Goal: Check status: Check status

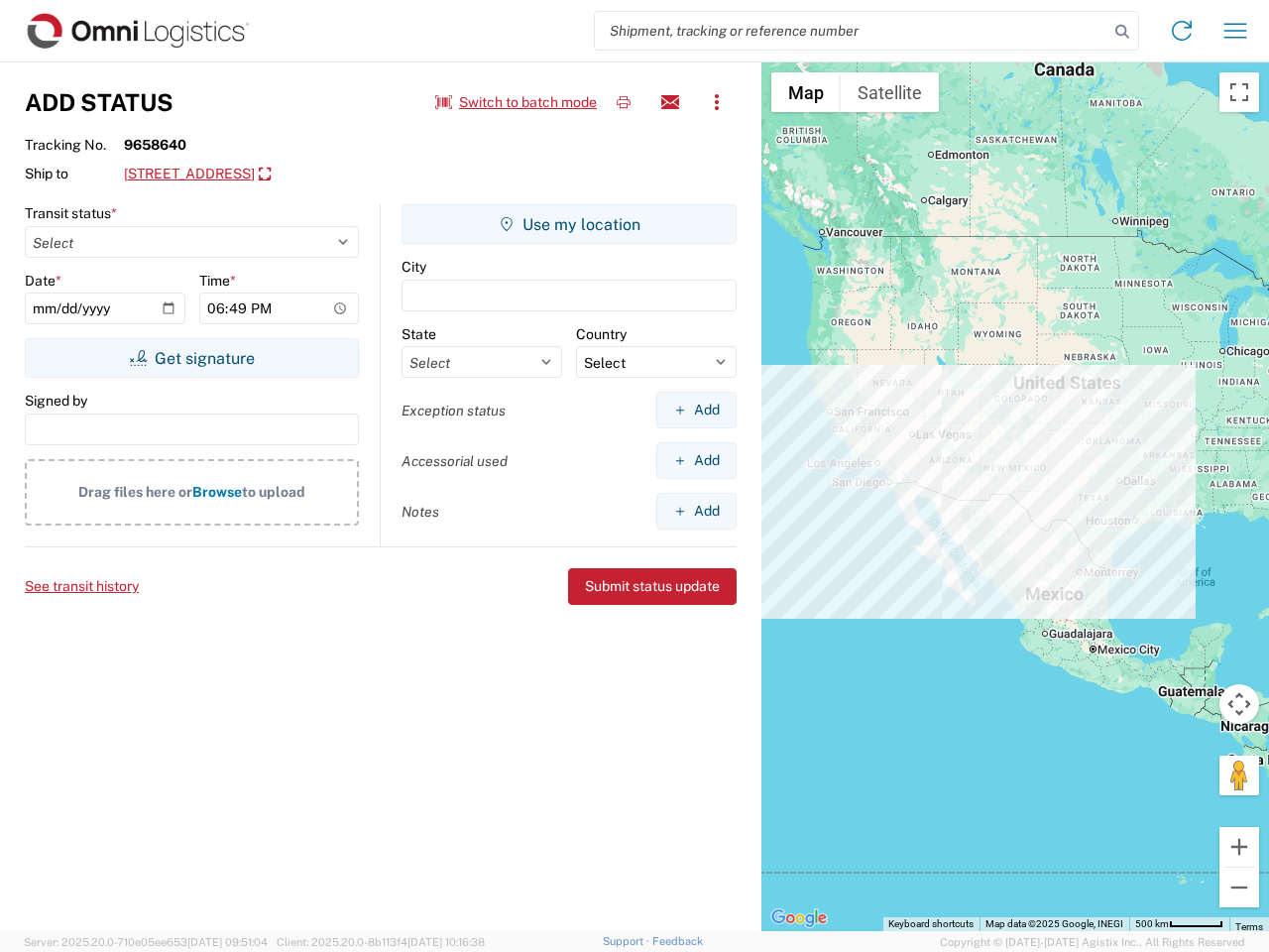
click at [852, 31] on input "search" at bounding box center [852, 31] width 514 height 38
click at [1122, 32] on icon at bounding box center [1122, 32] width 28 height 28
click at [1182, 31] on icon at bounding box center [1182, 31] width 32 height 32
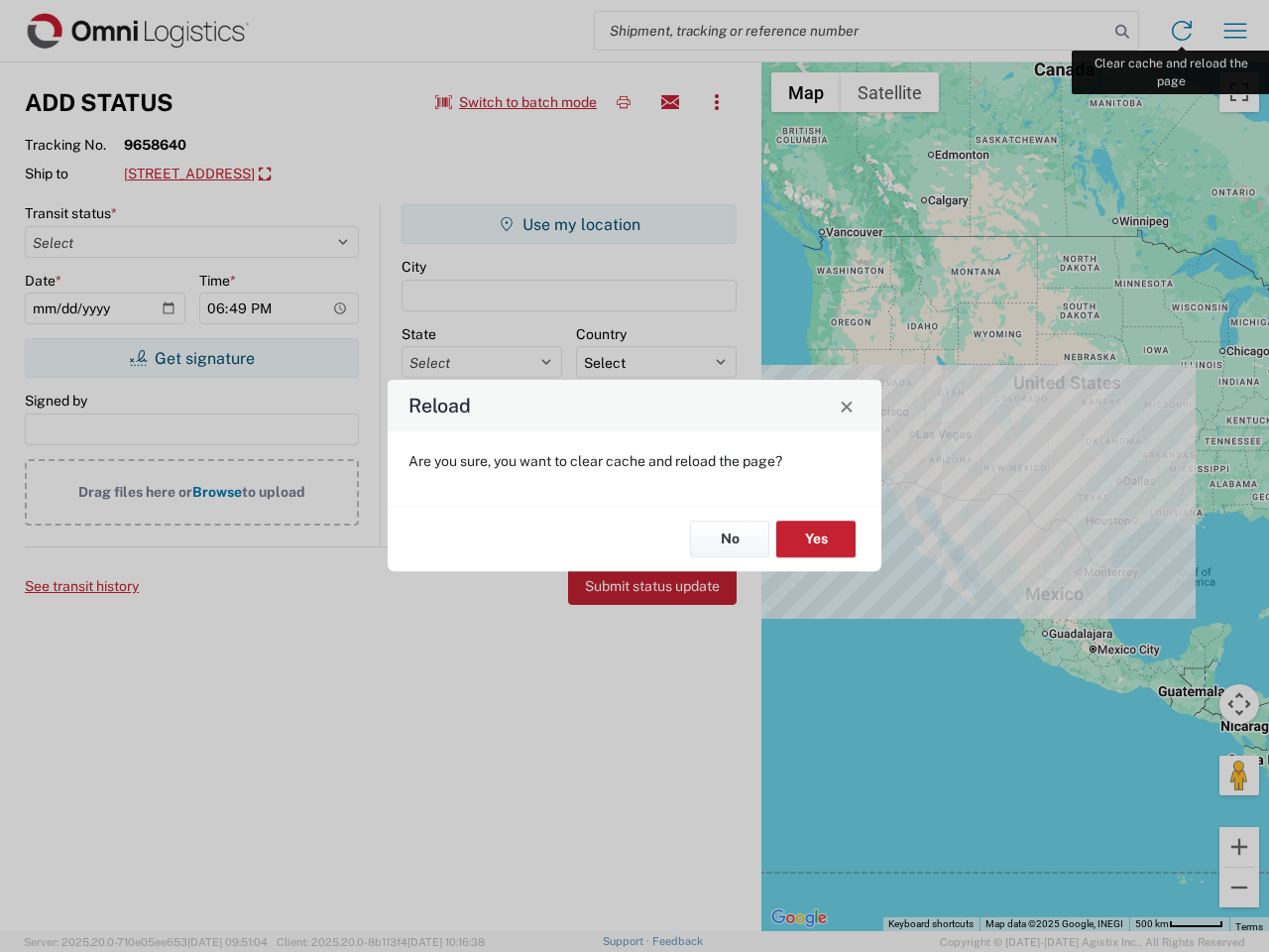
click at [1235, 31] on div "Reload Are you sure, you want to clear cache and reload the page? No Yes" at bounding box center [634, 476] width 1269 height 952
click at [517, 102] on div "Reload Are you sure, you want to clear cache and reload the page? No Yes" at bounding box center [634, 476] width 1269 height 952
click at [624, 102] on div "Reload Are you sure, you want to clear cache and reload the page? No Yes" at bounding box center [634, 476] width 1269 height 952
click at [670, 102] on div "Reload Are you sure, you want to clear cache and reload the page? No Yes" at bounding box center [634, 476] width 1269 height 952
click at [717, 102] on div "Reload Are you sure, you want to clear cache and reload the page? No Yes" at bounding box center [634, 476] width 1269 height 952
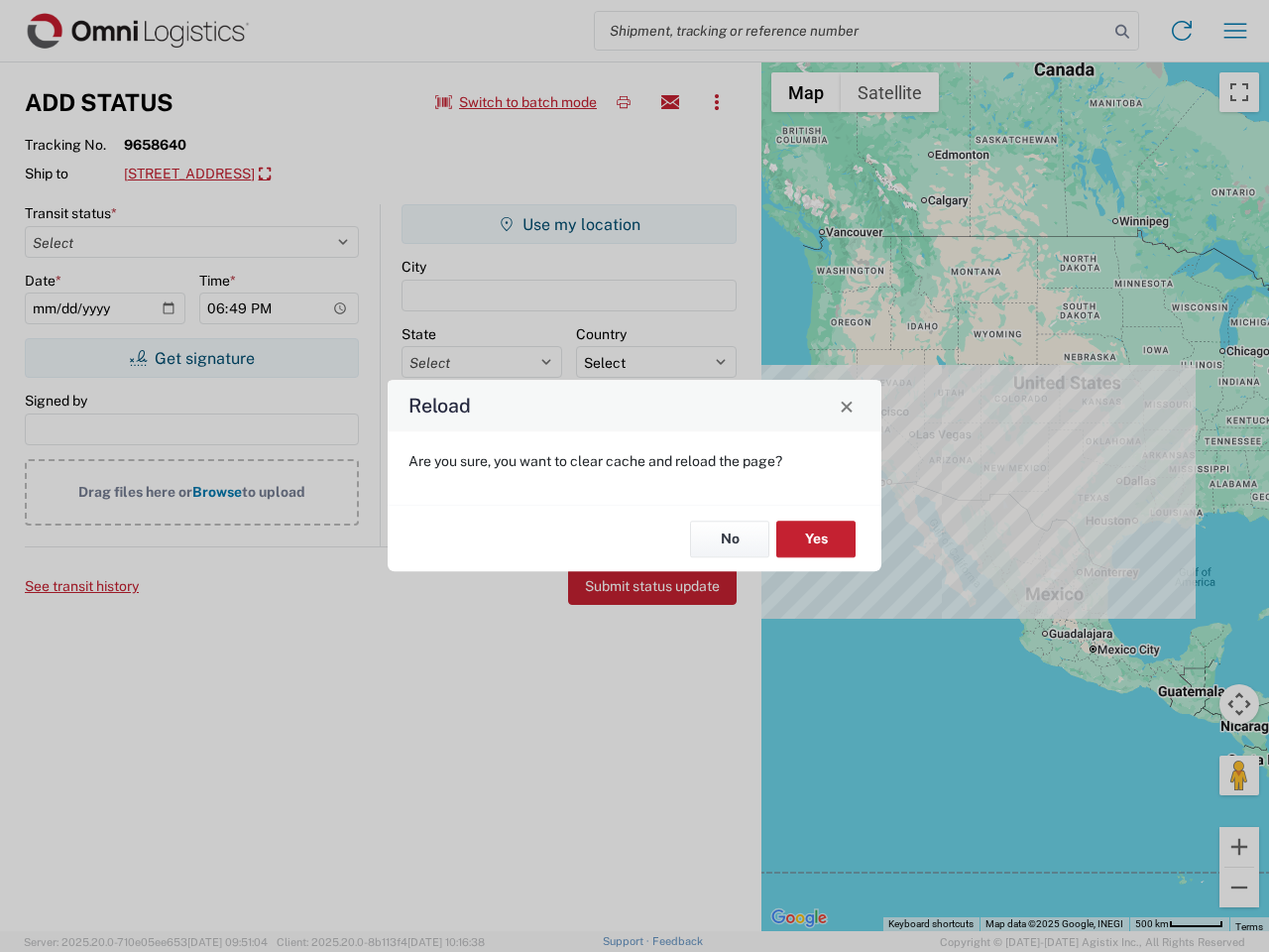
click at [283, 174] on div "Reload Are you sure, you want to clear cache and reload the page? No Yes" at bounding box center [634, 476] width 1269 height 952
click at [191, 358] on div "Reload Are you sure, you want to clear cache and reload the page? No Yes" at bounding box center [634, 476] width 1269 height 952
